Goal: Task Accomplishment & Management: Complete application form

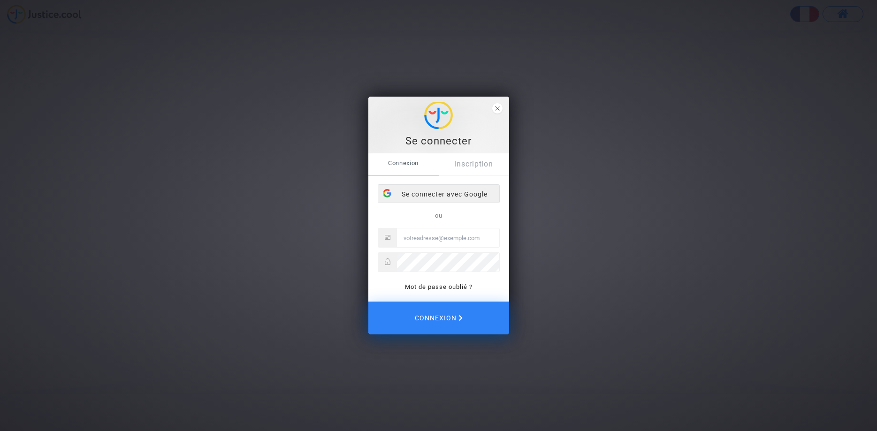
click at [441, 192] on div "Se connecter avec Google" at bounding box center [438, 194] width 121 height 19
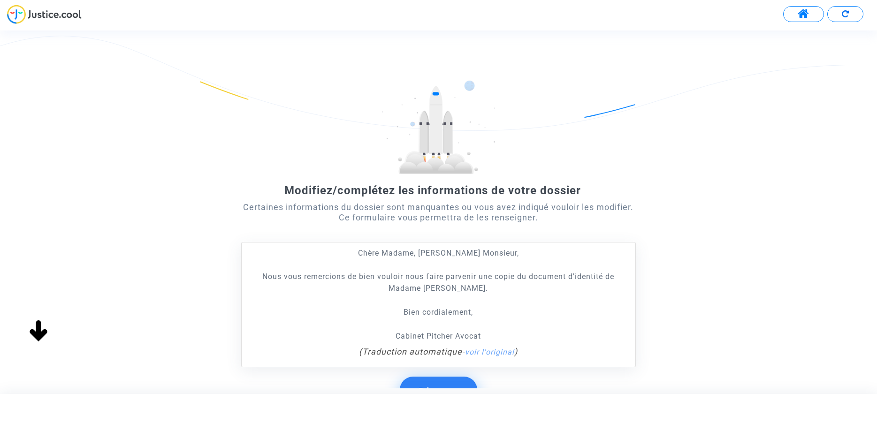
scroll to position [82, 0]
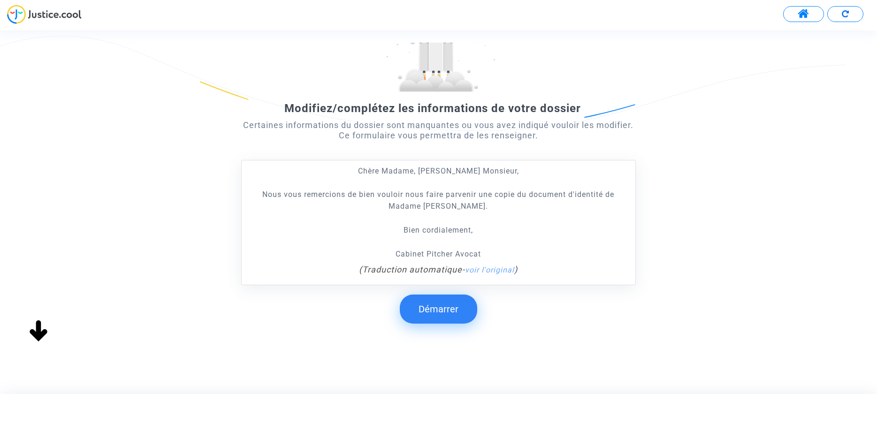
click at [449, 314] on button "Démarrer" at bounding box center [438, 309] width 77 height 29
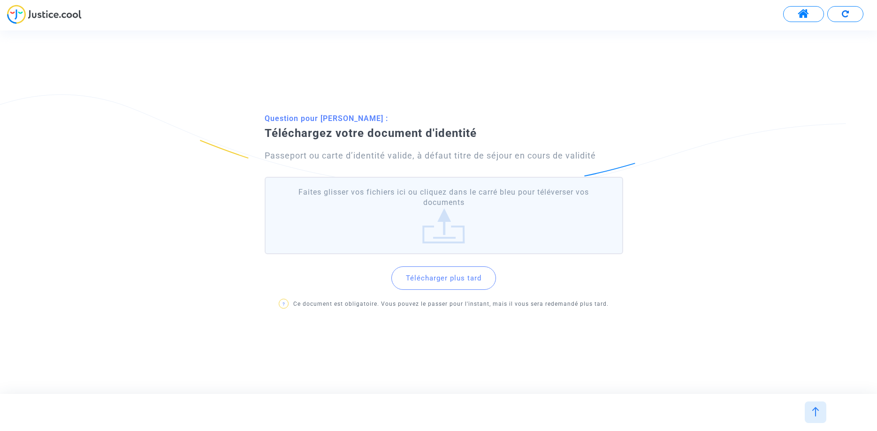
click at [445, 231] on label "Faites glisser vos fichiers ici ou cliquez dans le carré bleu pour téléverser v…" at bounding box center [444, 215] width 358 height 77
click at [0, 0] on input "Faites glisser vos fichiers ici ou cliquez dans le carré bleu pour téléverser v…" at bounding box center [0, 0] width 0 height 0
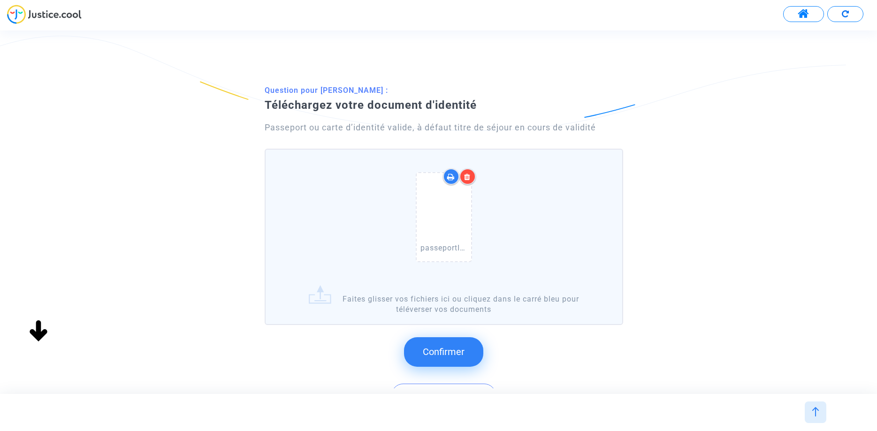
click at [443, 356] on span "Confirmer" at bounding box center [444, 351] width 42 height 11
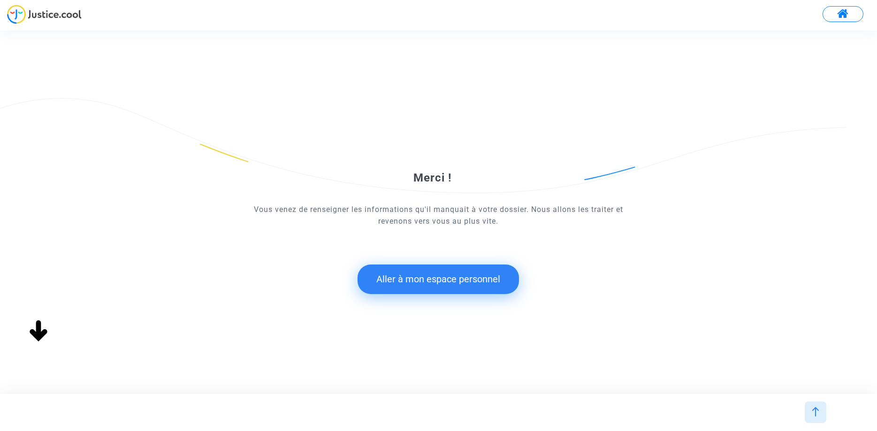
scroll to position [0, 0]
click at [425, 281] on button "Aller à mon espace personnel" at bounding box center [437, 279] width 161 height 29
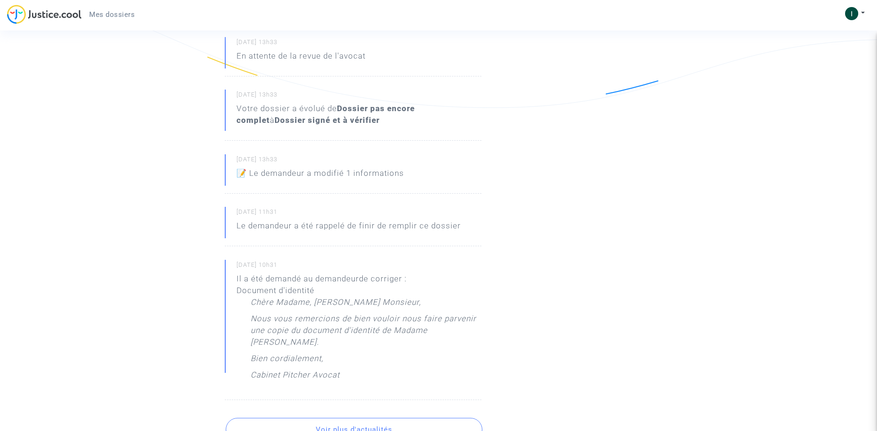
scroll to position [96, 0]
